Goal: Information Seeking & Learning: Learn about a topic

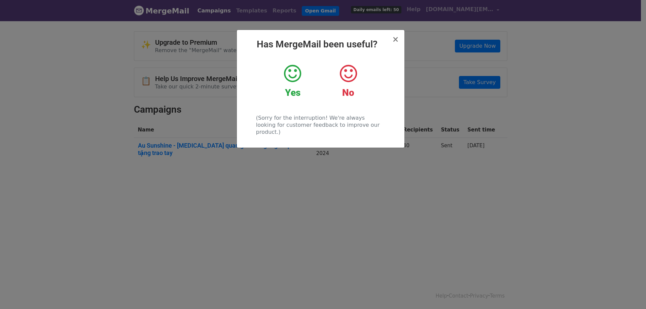
click at [299, 70] on icon at bounding box center [292, 74] width 17 height 20
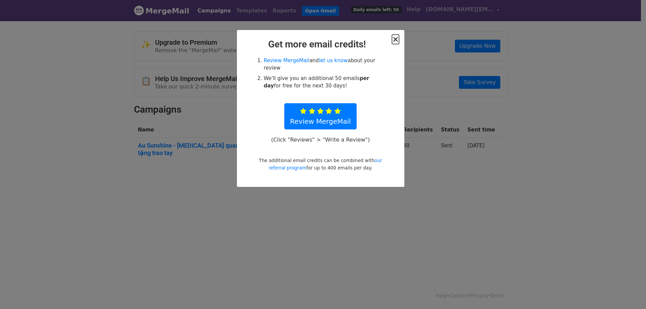
click at [393, 41] on span "×" at bounding box center [395, 39] width 7 height 9
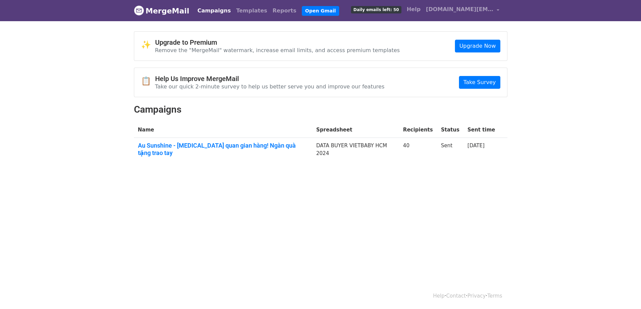
click at [308, 136] on th "Name" at bounding box center [223, 130] width 178 height 16
click at [280, 143] on link "Au Sunshine - Tham quan gian hàng! Ngàn quà tặng trao tay" at bounding box center [223, 149] width 170 height 14
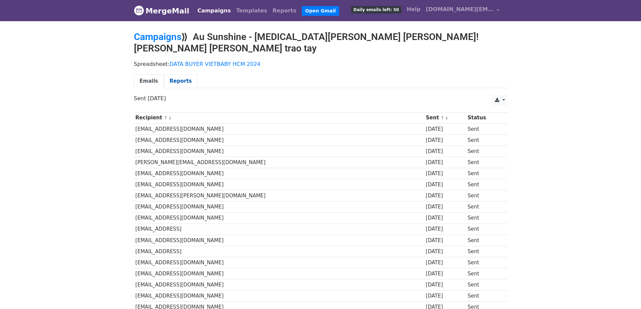
click at [174, 74] on link "Reports" at bounding box center [181, 81] width 34 height 14
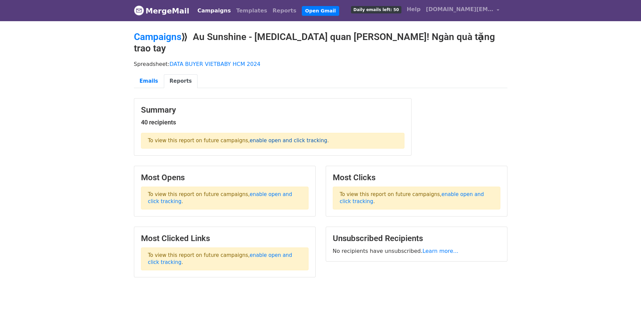
click at [280, 138] on link "enable open and click tracking" at bounding box center [288, 141] width 77 height 6
click at [390, 8] on span "Daily emails left: 50" at bounding box center [376, 9] width 50 height 7
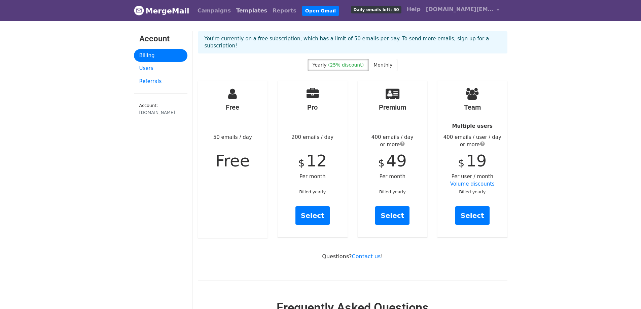
click at [242, 12] on link "Templates" at bounding box center [251, 10] width 36 height 13
click at [204, 14] on link "Campaigns" at bounding box center [214, 10] width 39 height 13
click at [162, 10] on link "MergeMail" at bounding box center [161, 11] width 55 height 14
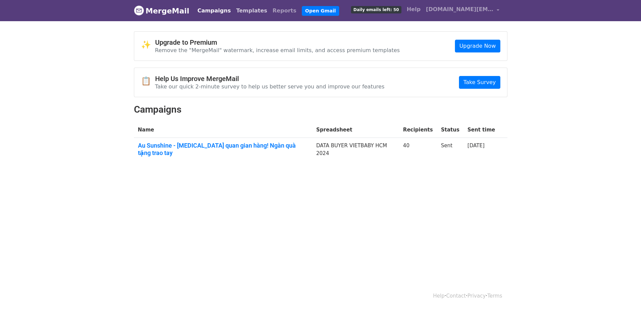
click at [243, 11] on link "Templates" at bounding box center [251, 10] width 36 height 13
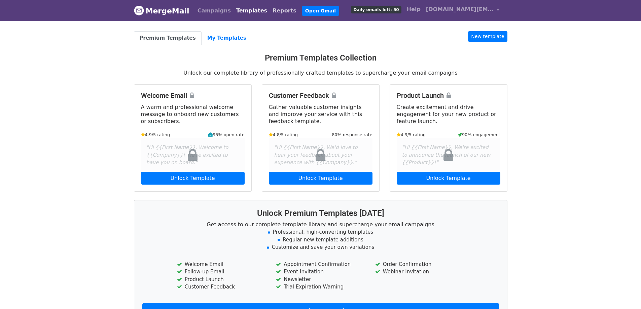
click at [270, 11] on link "Reports" at bounding box center [284, 10] width 29 height 13
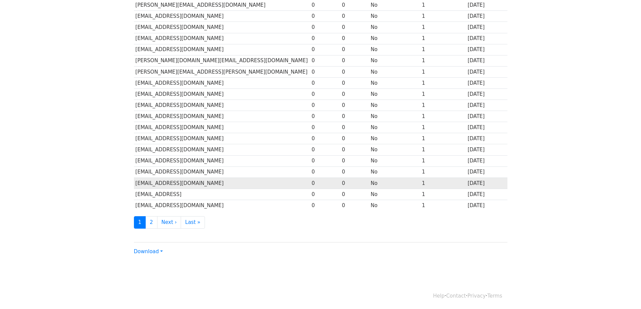
scroll to position [239, 0]
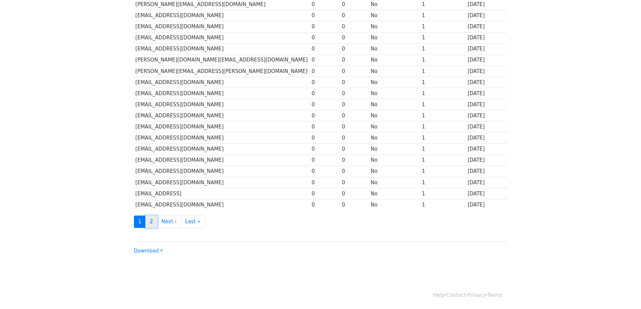
click at [153, 222] on link "2" at bounding box center [151, 222] width 12 height 12
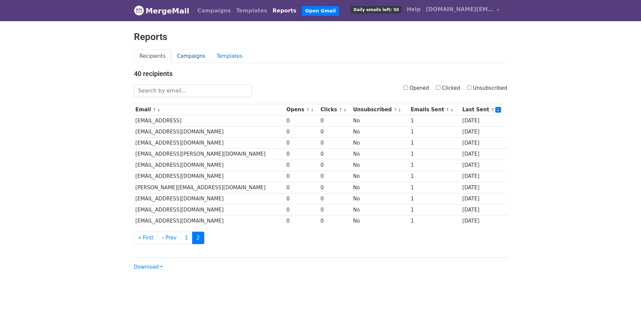
click at [183, 55] on link "Campaigns" at bounding box center [191, 56] width 40 height 14
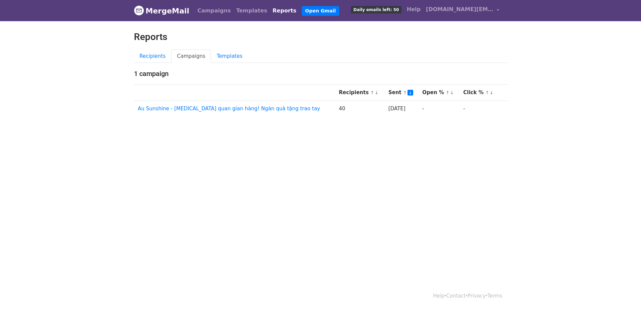
click at [222, 53] on link "Templates" at bounding box center [229, 56] width 37 height 14
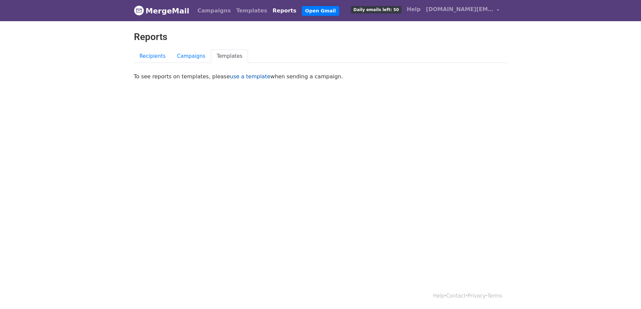
click at [238, 74] on link "use a template" at bounding box center [250, 76] width 41 height 6
